Goal: Information Seeking & Learning: Learn about a topic

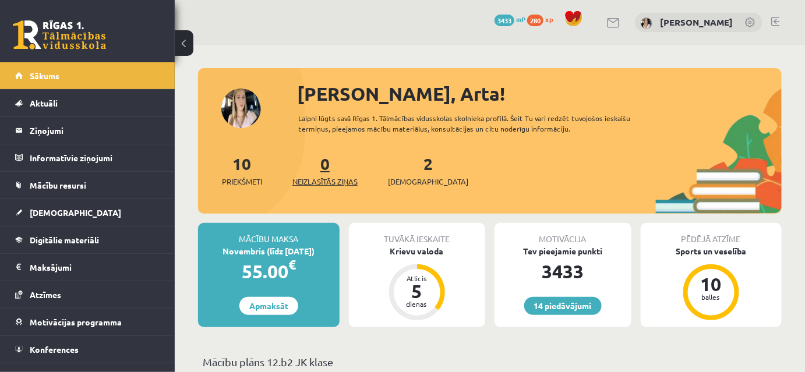
click at [329, 181] on link "0 Neizlasītās ziņas" at bounding box center [324, 170] width 65 height 34
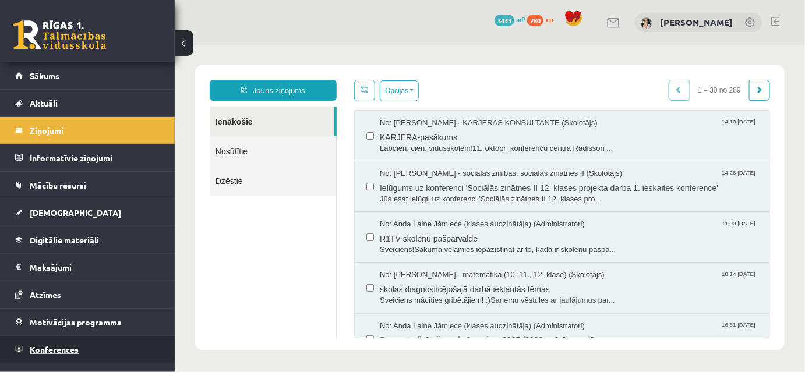
click at [63, 344] on span "Konferences" at bounding box center [54, 349] width 49 height 10
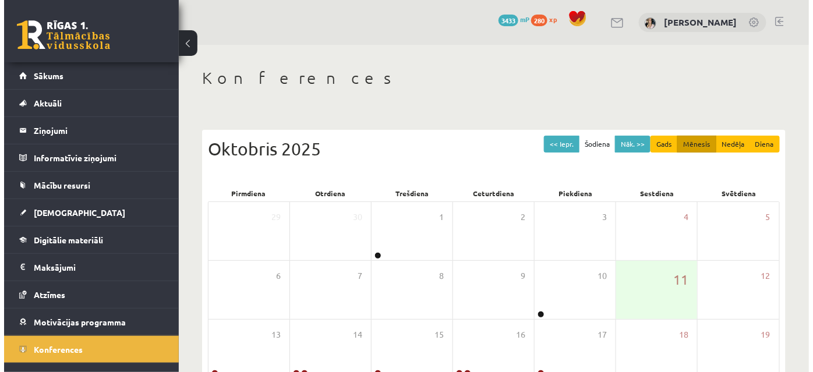
scroll to position [123, 0]
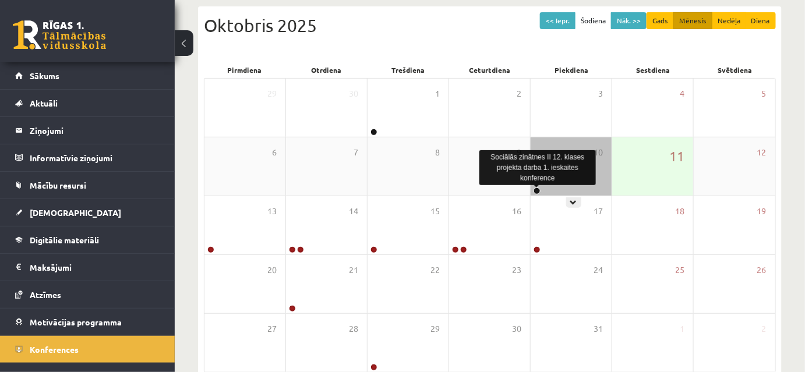
click at [536, 193] on link at bounding box center [537, 191] width 7 height 7
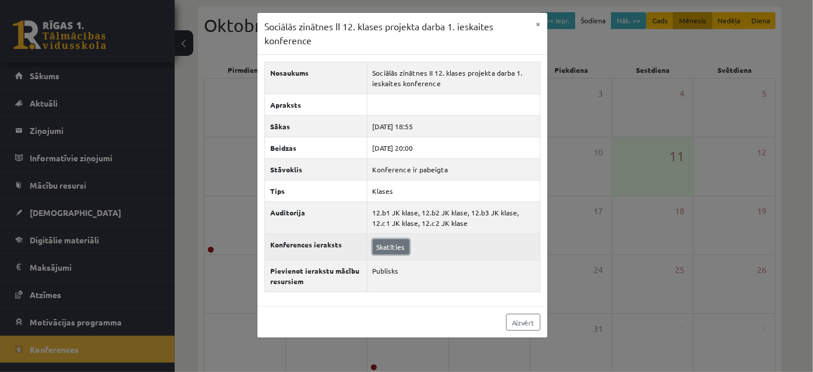
click at [397, 255] on link "Skatīties" at bounding box center [391, 246] width 37 height 15
